Goal: Transaction & Acquisition: Book appointment/travel/reservation

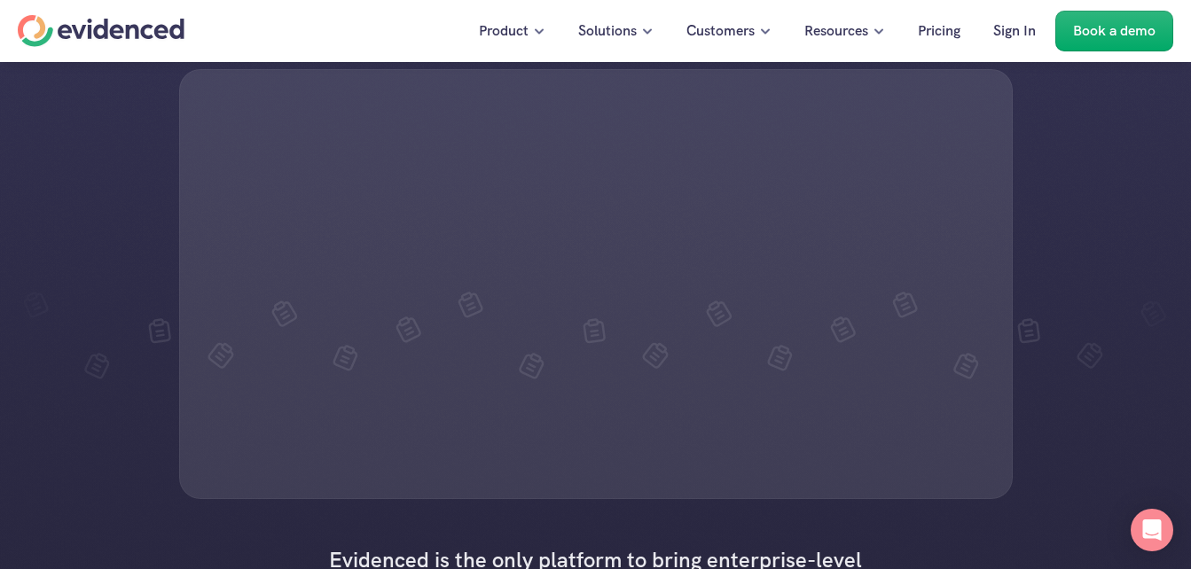
scroll to position [266, 0]
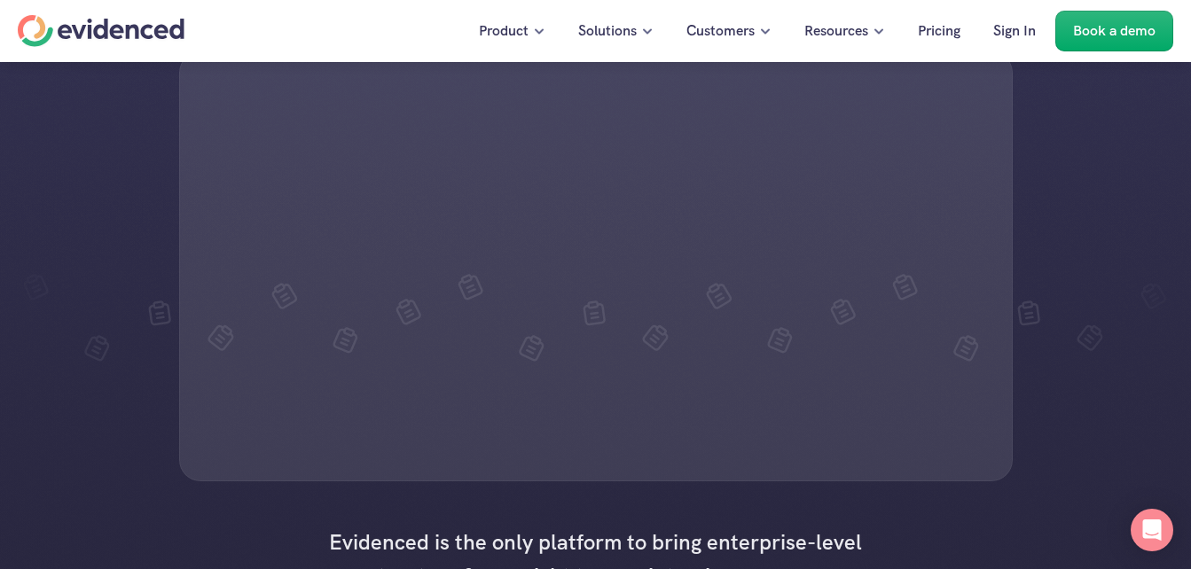
click at [629, 249] on div at bounding box center [595, 266] width 833 height 430
click at [461, 300] on div at bounding box center [595, 266] width 833 height 430
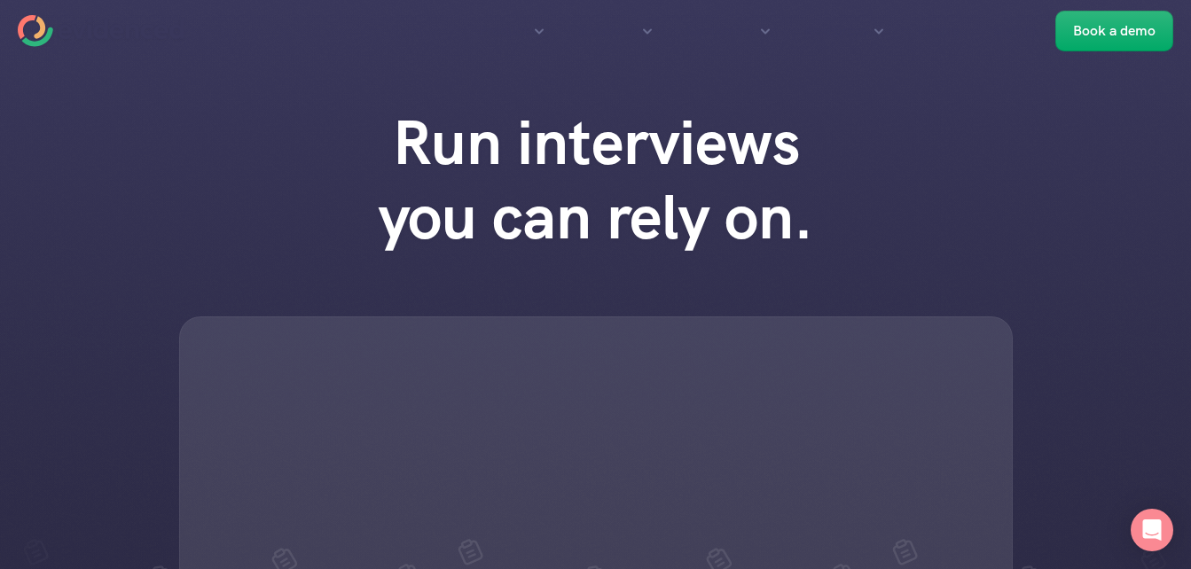
scroll to position [89, 0]
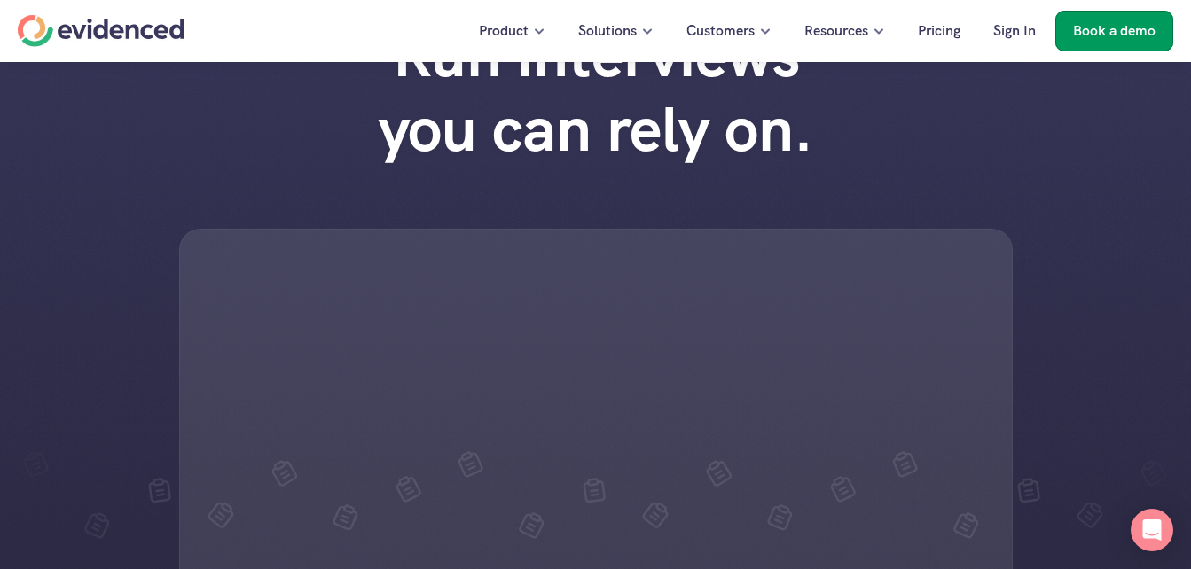
click at [1096, 27] on p "Book a demo" at bounding box center [1114, 31] width 82 height 23
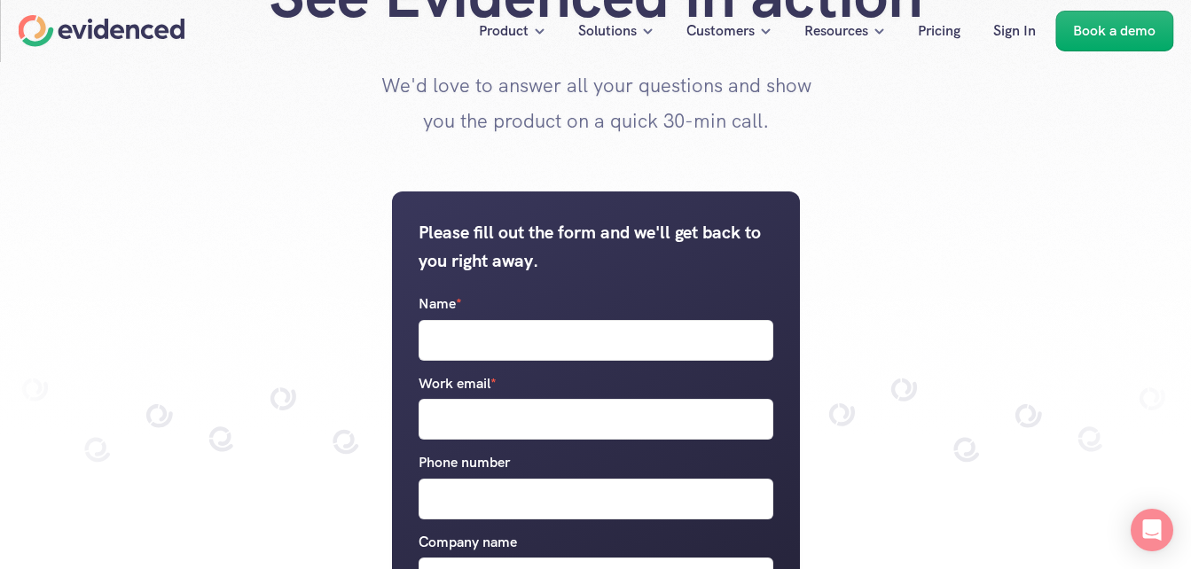
scroll to position [177, 0]
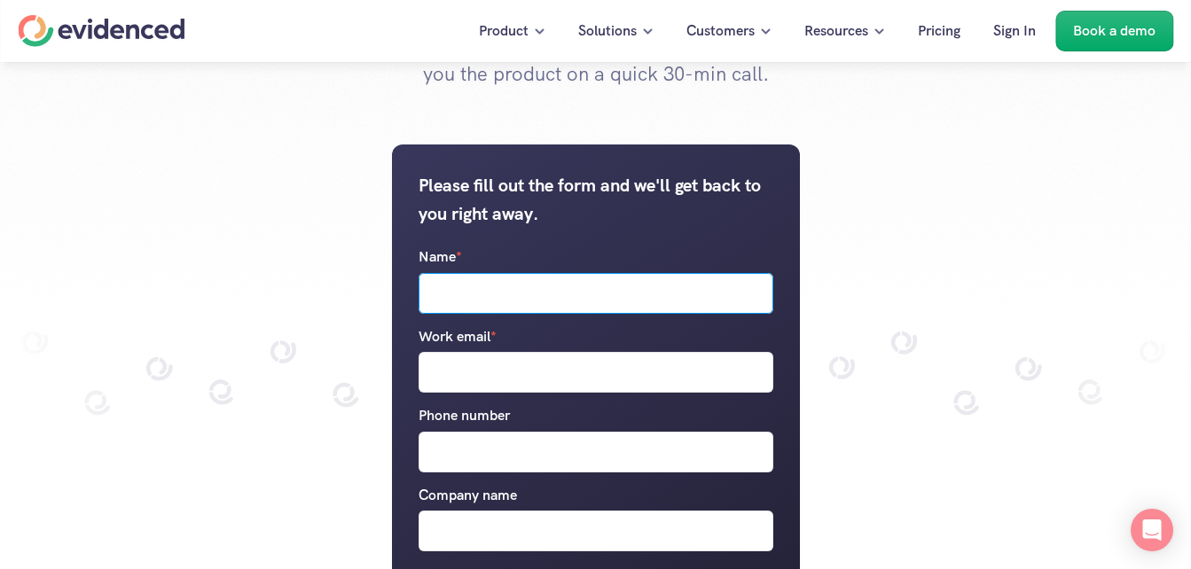
click at [520, 289] on input "Name *" at bounding box center [595, 293] width 355 height 41
type input "[PERSON_NAME]"
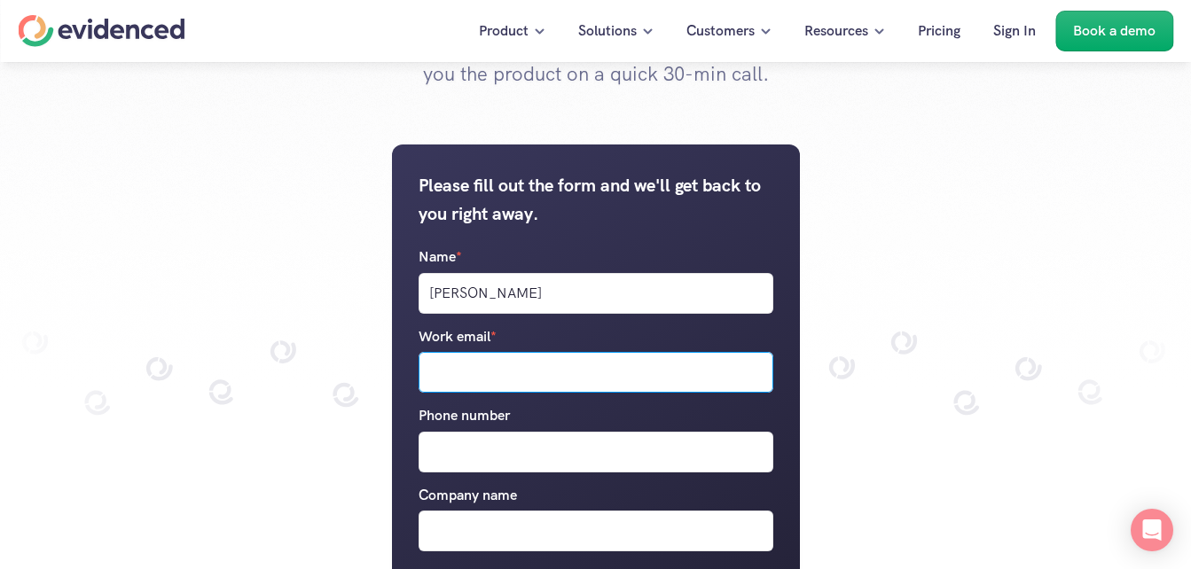
type input "[EMAIL_ADDRESS][DOMAIN_NAME]"
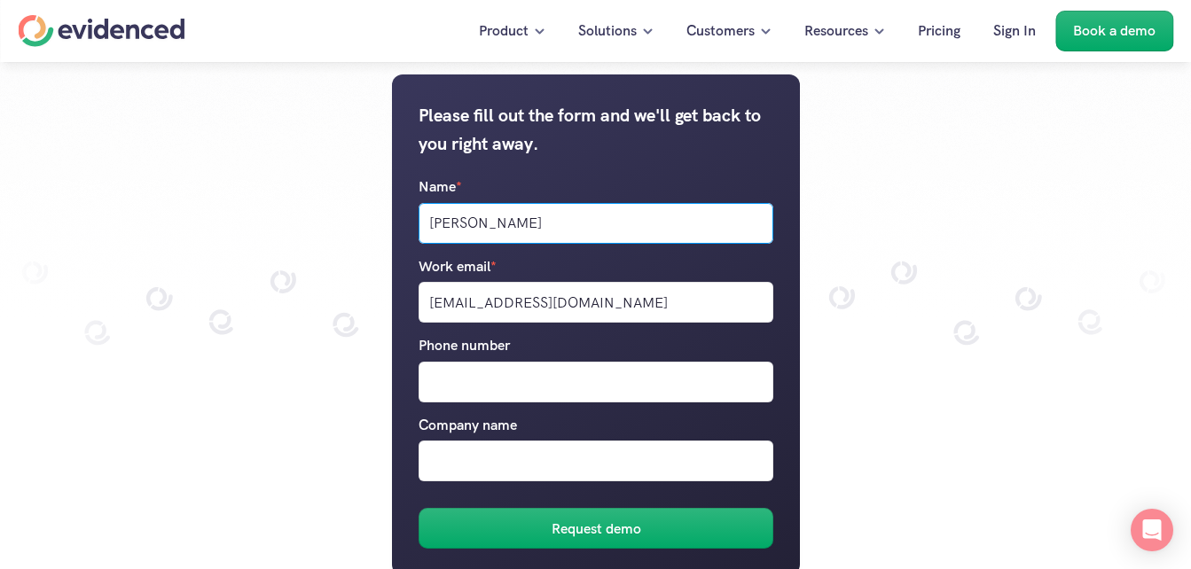
scroll to position [443, 0]
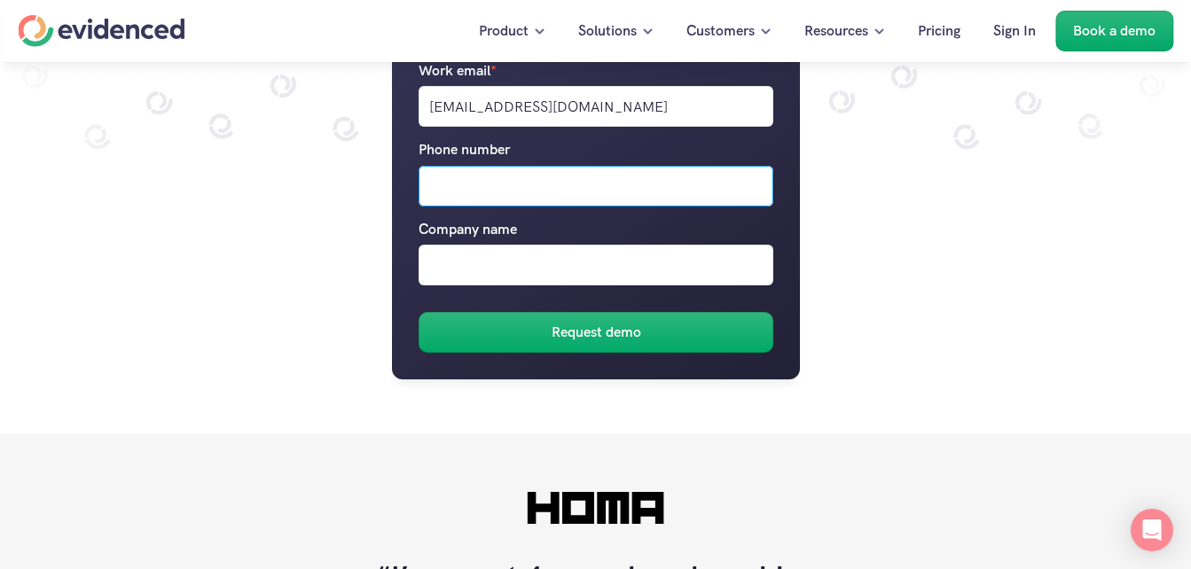
click at [490, 175] on input "Phone number" at bounding box center [595, 186] width 355 height 41
type input "07887154146"
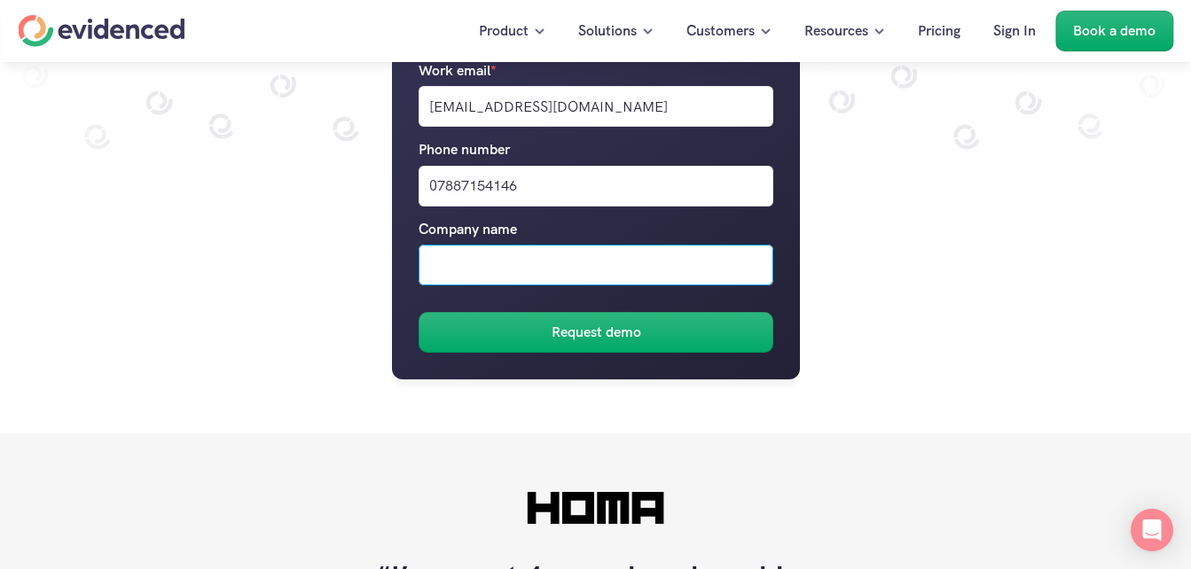
type input "reegan"
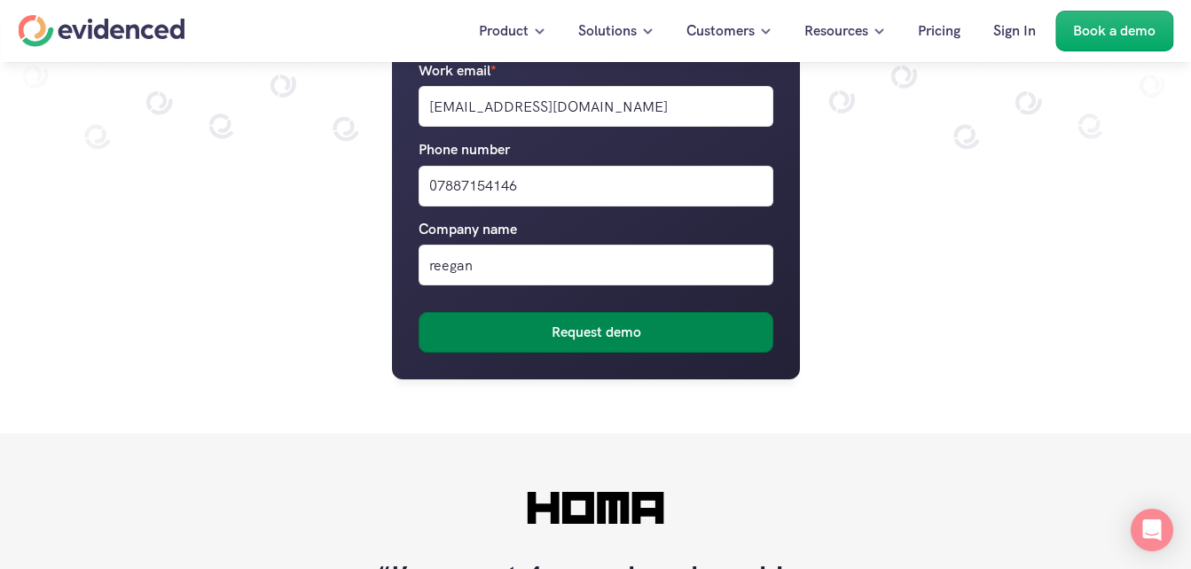
click at [526, 331] on button "Request demo" at bounding box center [595, 333] width 355 height 41
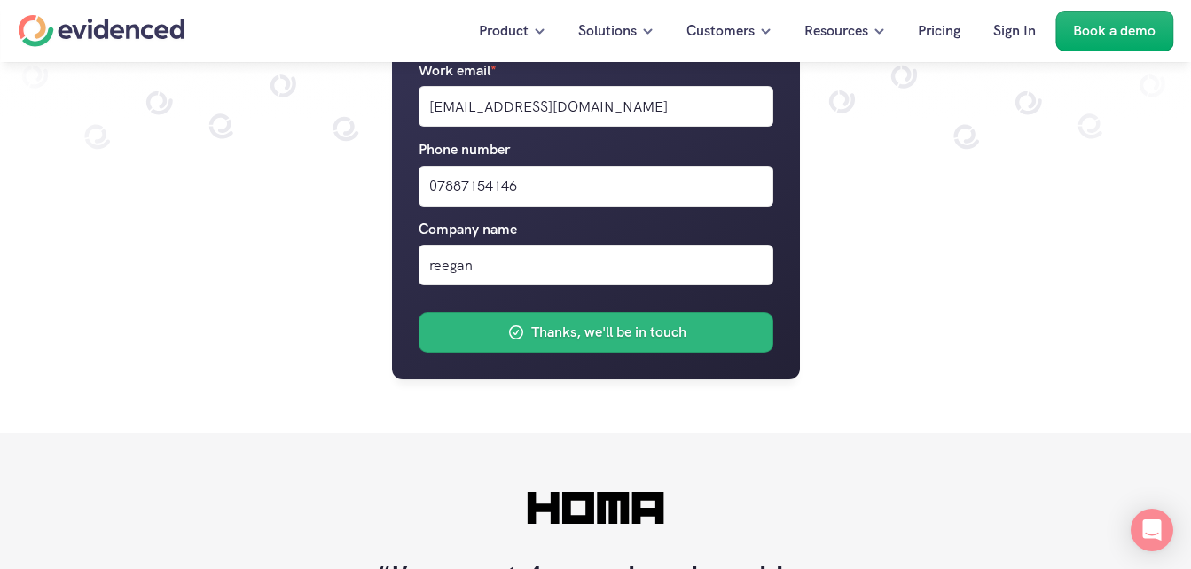
click at [537, 332] on h6 "Thanks, we'll be in touch" at bounding box center [608, 333] width 155 height 23
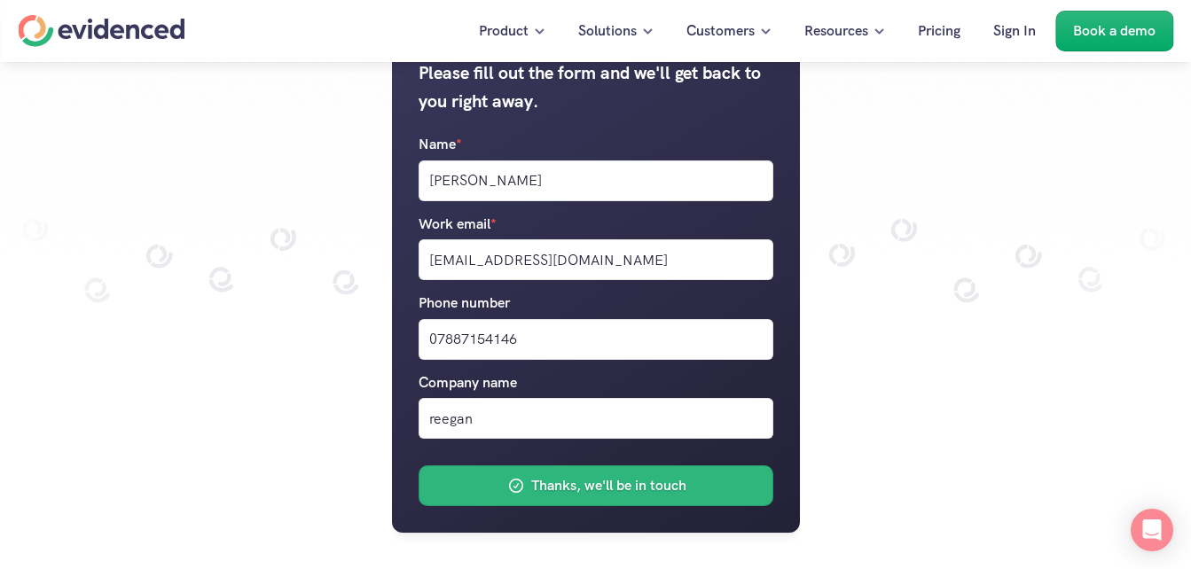
scroll to position [266, 0]
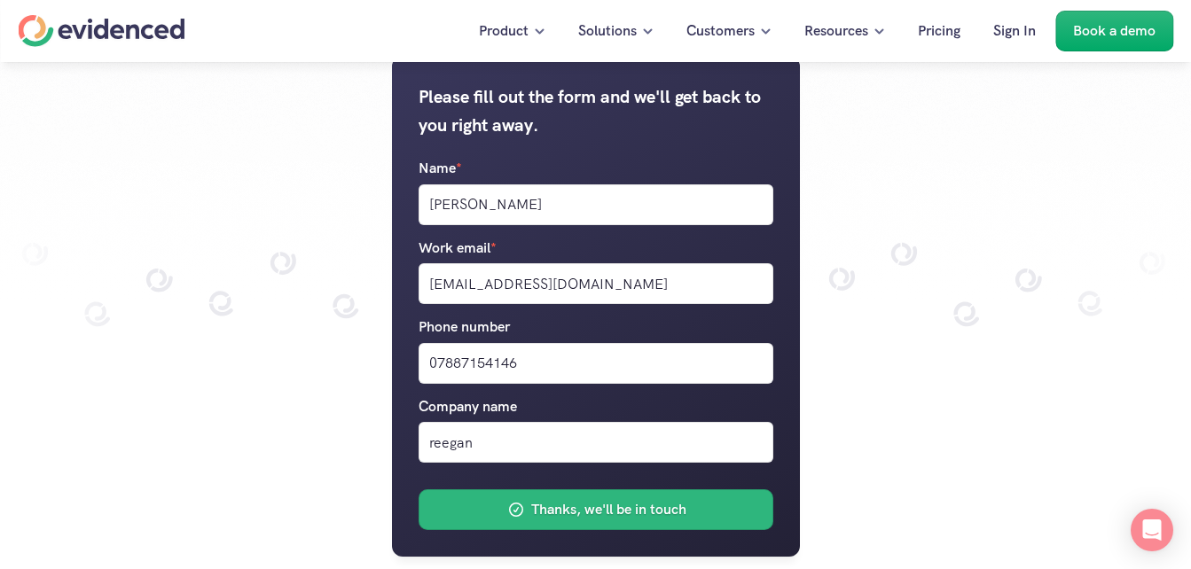
click at [633, 504] on h6 "Thanks, we'll be in touch" at bounding box center [608, 510] width 155 height 23
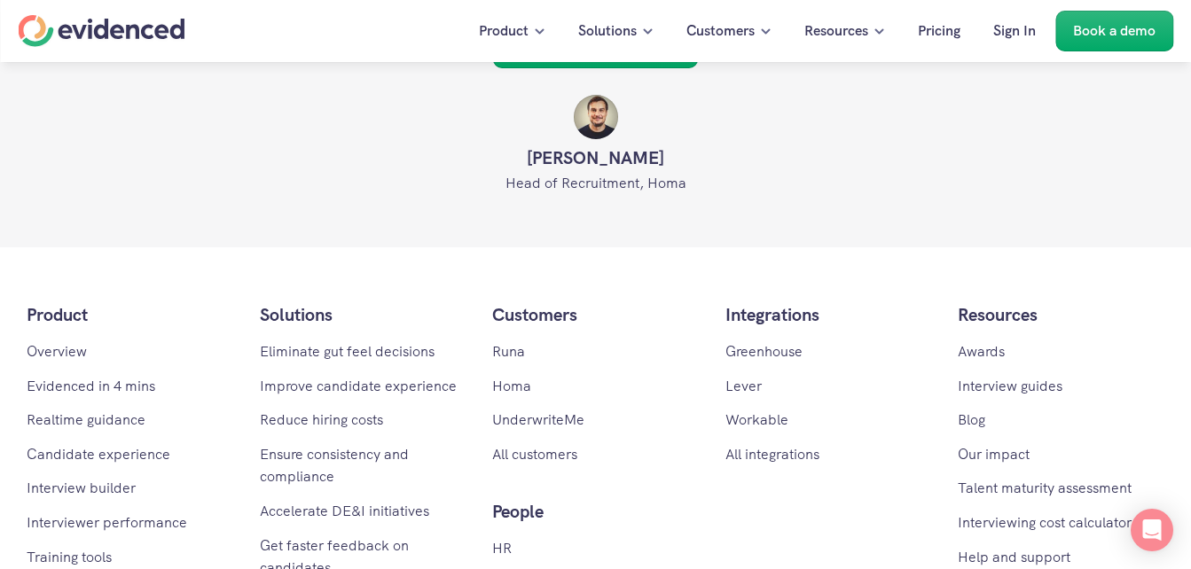
scroll to position [975, 0]
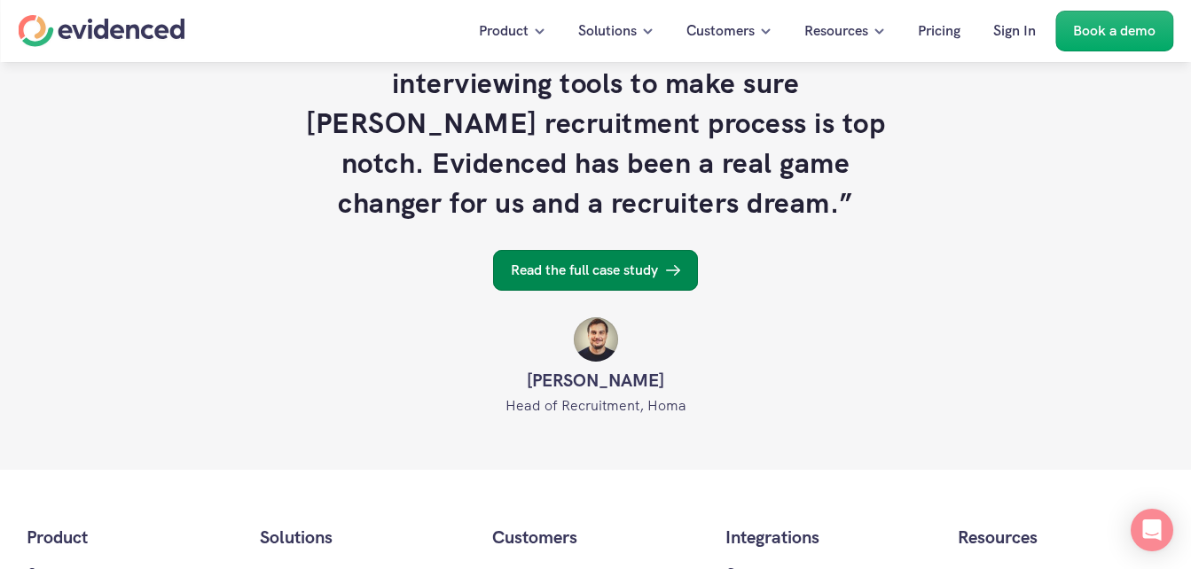
click at [615, 271] on p "Read the full case study" at bounding box center [584, 270] width 147 height 23
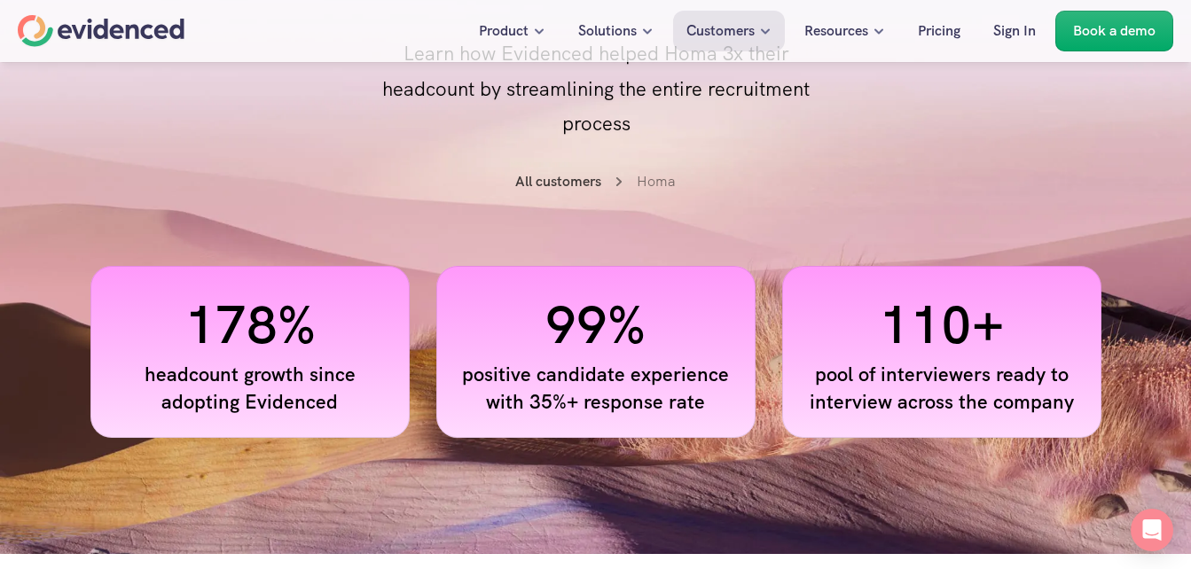
scroll to position [266, 0]
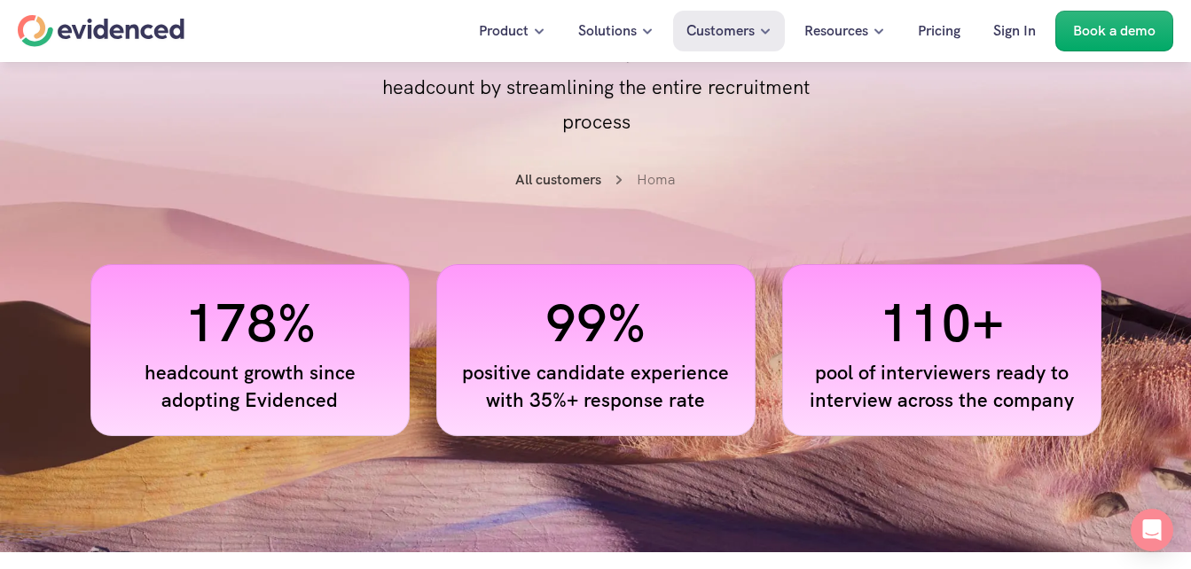
click at [973, 346] on h4 "110+" at bounding box center [942, 322] width 284 height 74
